Goal: Task Accomplishment & Management: Use online tool/utility

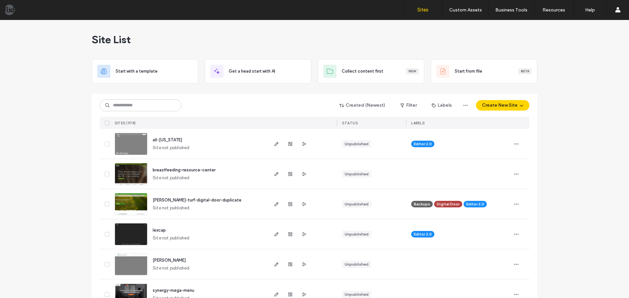
click at [127, 170] on img at bounding box center [131, 185] width 32 height 45
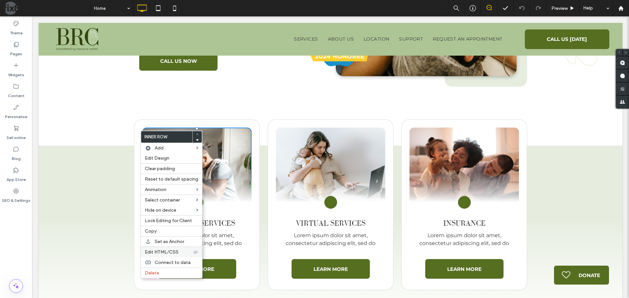
click at [167, 254] on span "Edit HTML/CSS" at bounding box center [162, 253] width 34 height 6
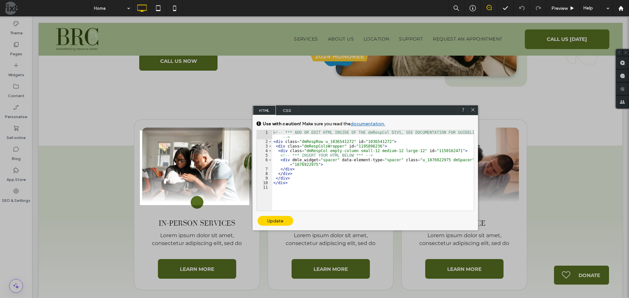
click at [286, 109] on span "CSS" at bounding box center [287, 110] width 23 height 10
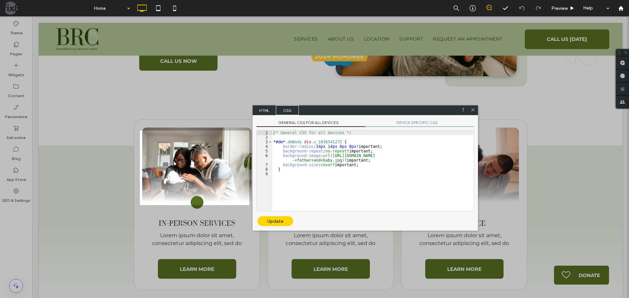
click at [472, 109] on use at bounding box center [472, 109] width 3 height 3
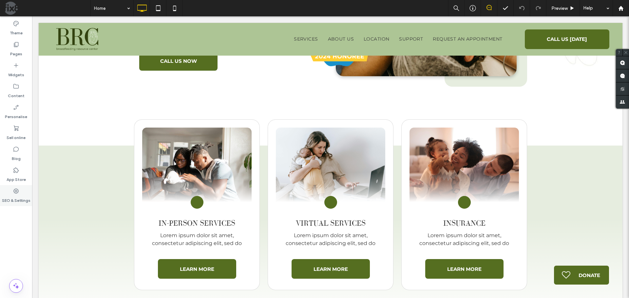
click at [22, 199] on label "SEO & Settings" at bounding box center [16, 199] width 28 height 9
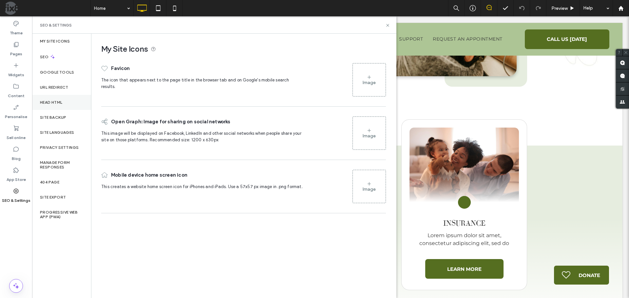
click at [65, 102] on div "Head HTML" at bounding box center [61, 102] width 59 height 15
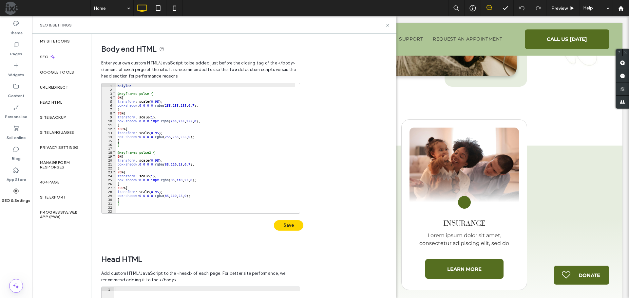
scroll to position [71, 0]
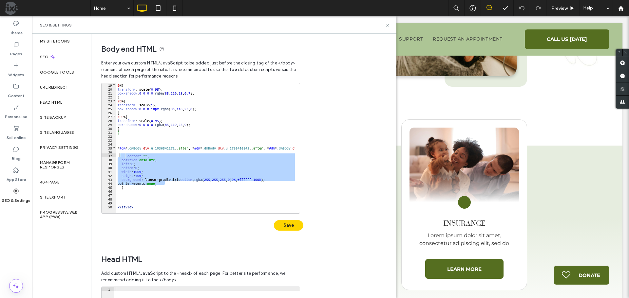
drag, startPoint x: 172, startPoint y: 184, endPoint x: 119, endPoint y: 156, distance: 59.8
click at [120, 156] on div "0 % { transform : scale( 0.95 ); box-shadow : 0 0 0 0 rgba ( 85 , 110 , 23 , 0.…" at bounding box center [232, 149] width 232 height 133
drag, startPoint x: 388, startPoint y: 25, endPoint x: 351, endPoint y: 16, distance: 37.7
click at [388, 25] on icon at bounding box center [387, 25] width 5 height 5
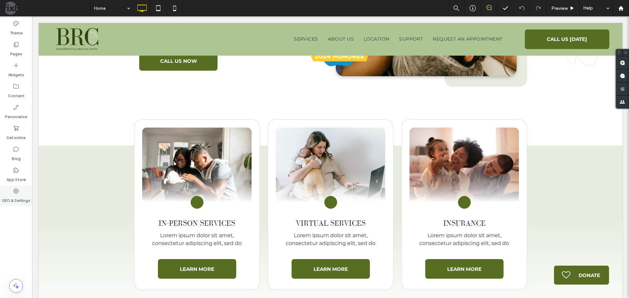
click at [18, 200] on label "SEO & Settings" at bounding box center [16, 199] width 28 height 9
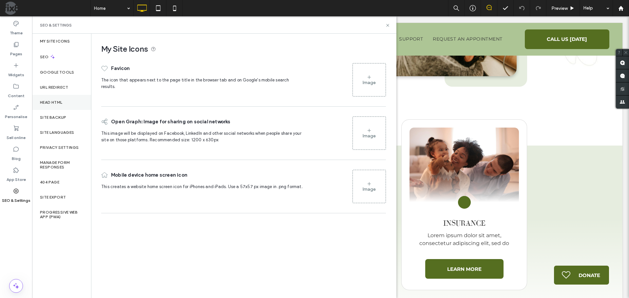
click at [59, 99] on div "Head HTML" at bounding box center [61, 102] width 59 height 15
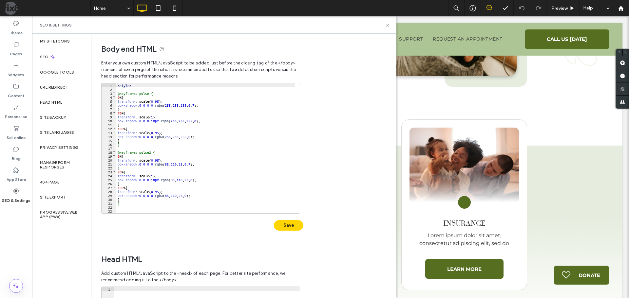
scroll to position [20, 0]
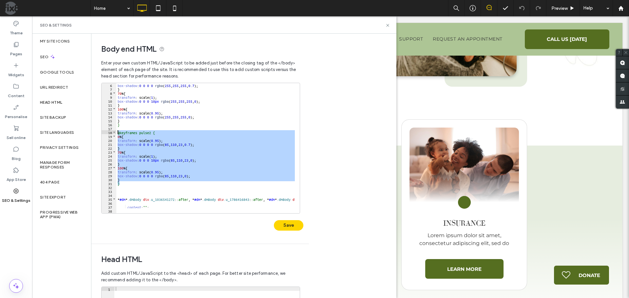
drag, startPoint x: 127, startPoint y: 185, endPoint x: 118, endPoint y: 131, distance: 54.1
click at [115, 133] on div "** 6 7 8 9 10 11 12 13 14 15 16 17 18 19 20 21 22 23 24 25 26 27 28 29 30 31 32…" at bounding box center [200, 148] width 199 height 131
click at [388, 26] on icon at bounding box center [387, 25] width 5 height 5
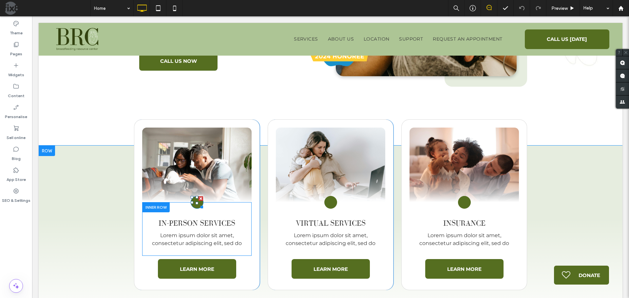
click at [194, 206] on icon at bounding box center [197, 203] width 6 height 6
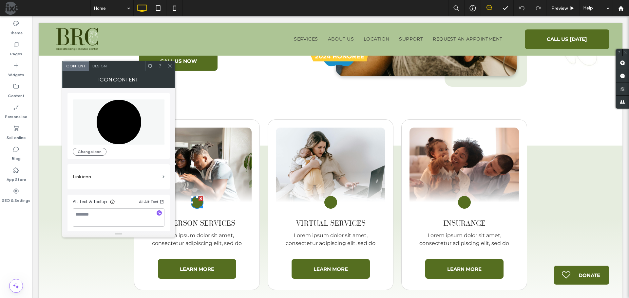
click at [150, 67] on icon at bounding box center [150, 66] width 5 height 5
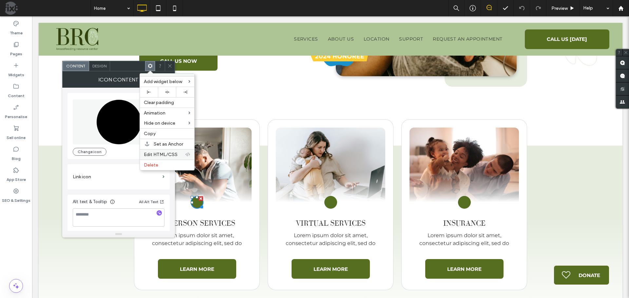
click at [166, 155] on span "Edit HTML/CSS" at bounding box center [161, 155] width 34 height 6
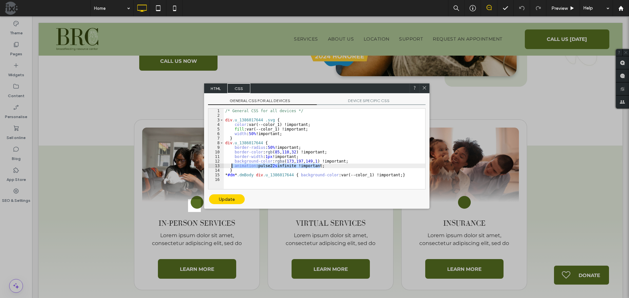
drag, startPoint x: 290, startPoint y: 167, endPoint x: 232, endPoint y: 166, distance: 58.0
click at [232, 166] on div "/* General CSS for all devices */ div .u_1386017644 .svg { color :var(--color_1…" at bounding box center [324, 154] width 201 height 90
click at [424, 86] on icon at bounding box center [424, 87] width 5 height 5
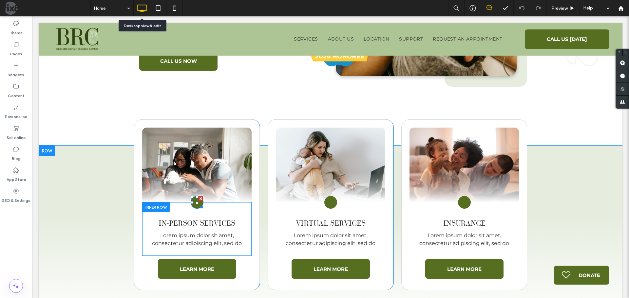
click at [194, 201] on icon at bounding box center [197, 202] width 6 height 11
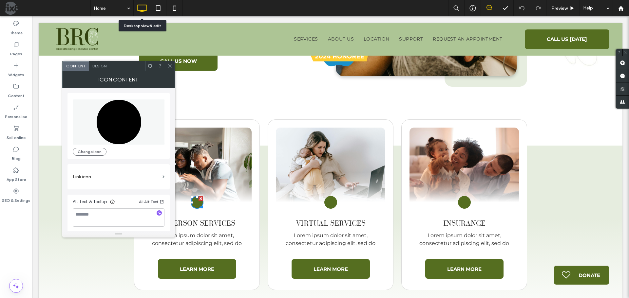
click at [153, 68] on div at bounding box center [150, 66] width 10 height 10
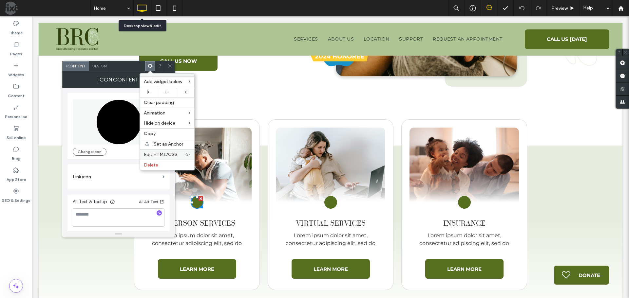
click at [174, 156] on span "Edit HTML/CSS" at bounding box center [161, 155] width 34 height 6
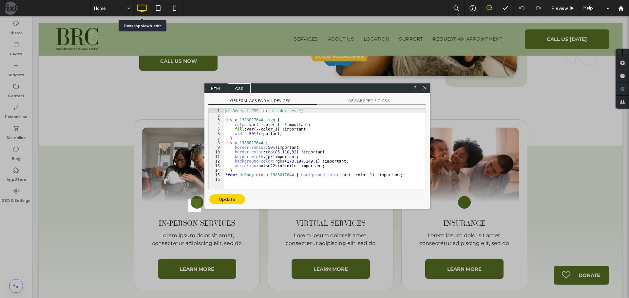
click at [426, 87] on icon at bounding box center [424, 87] width 5 height 5
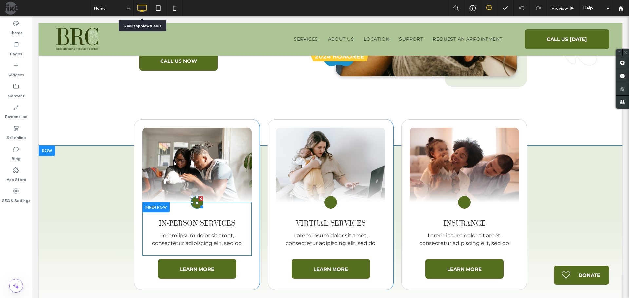
click at [194, 202] on icon at bounding box center [197, 202] width 6 height 11
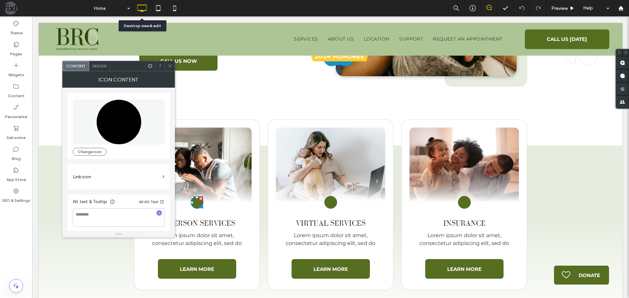
click at [105, 65] on span "Design" at bounding box center [99, 66] width 14 height 5
